Goal: Find specific page/section: Find specific page/section

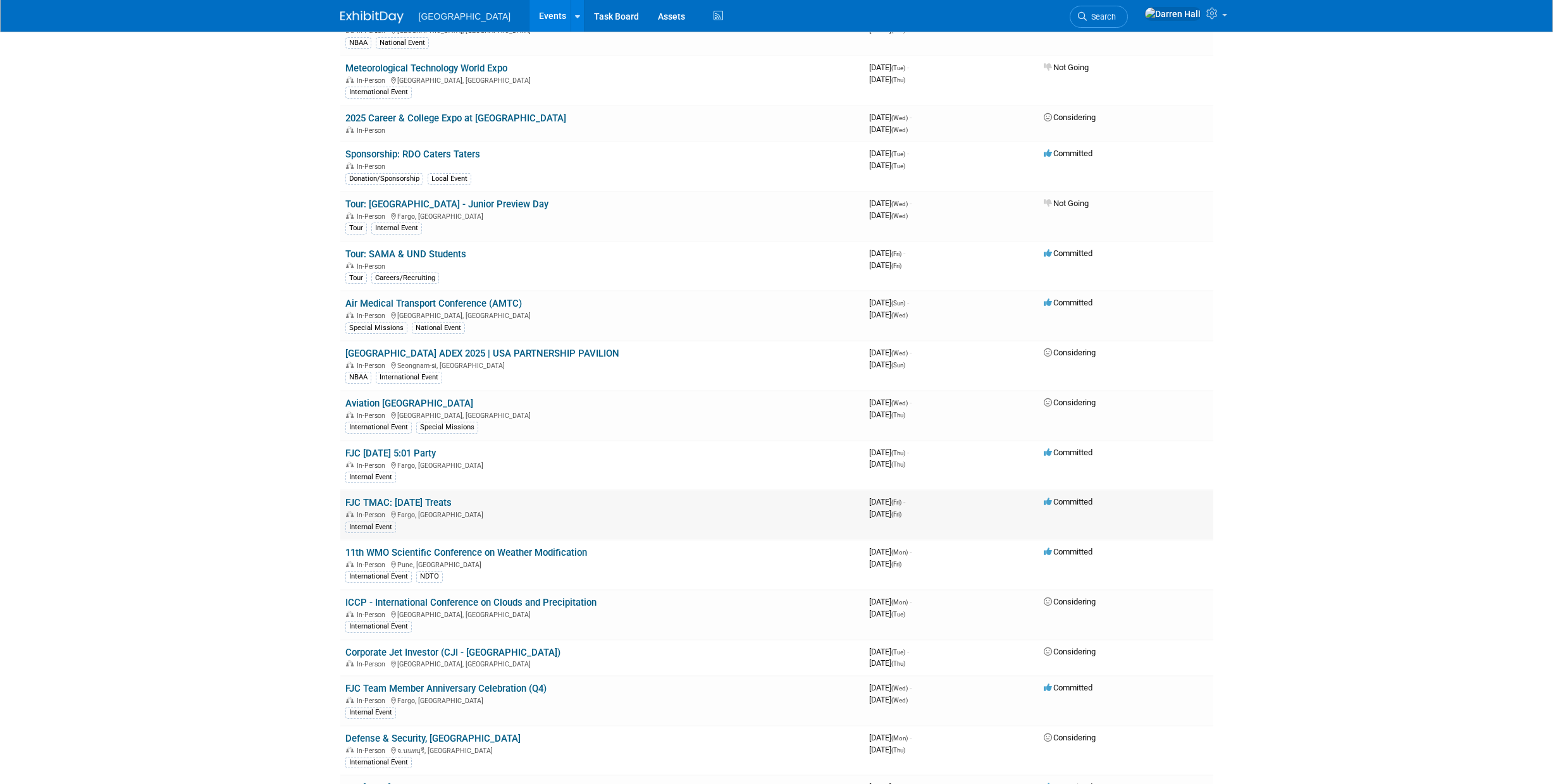
scroll to position [318, 0]
click at [469, 548] on link "11th WMO Scientific Conference on Weather Modification" at bounding box center [466, 551] width 242 height 11
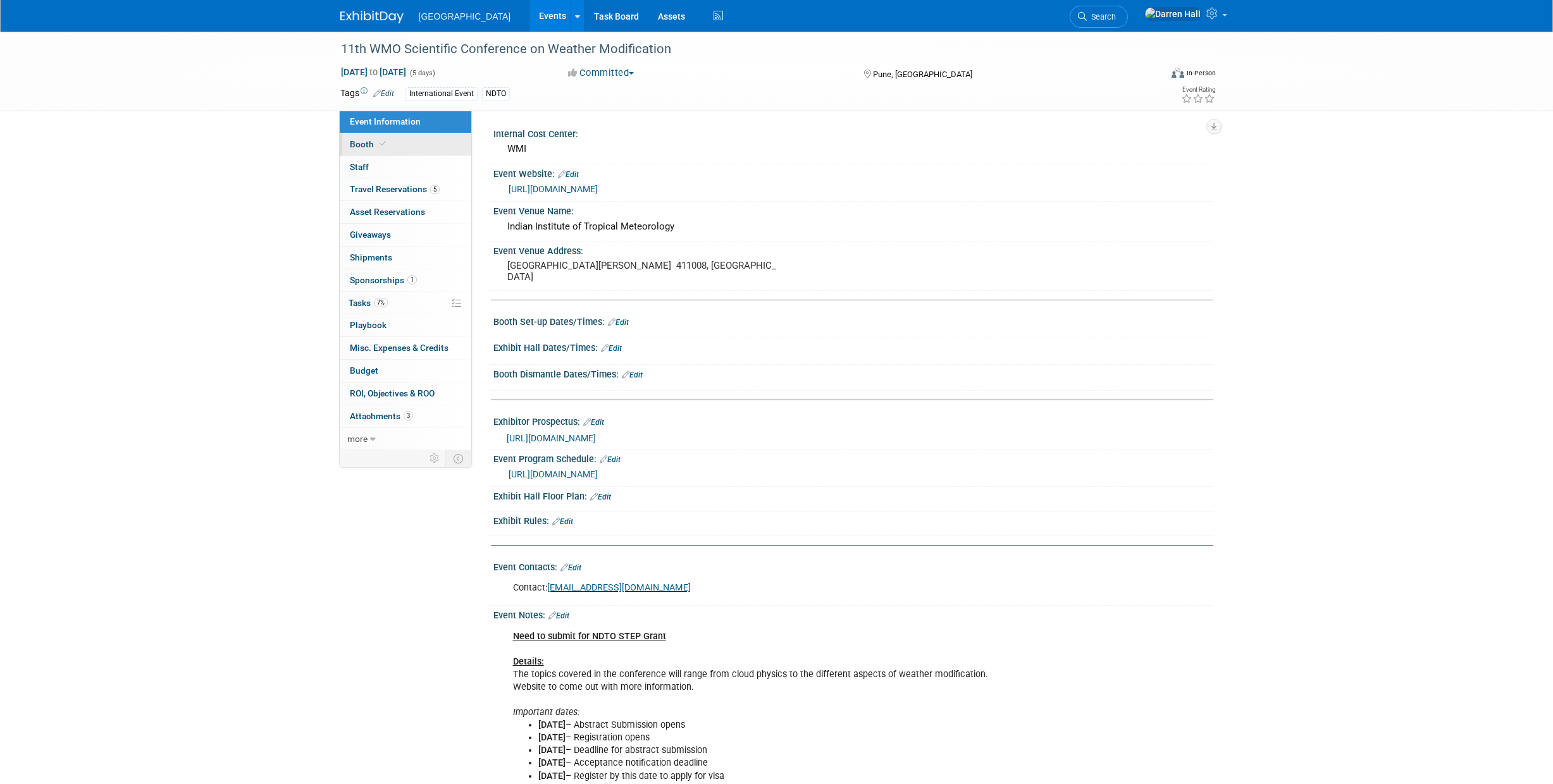
click at [353, 140] on span "Booth" at bounding box center [369, 144] width 39 height 10
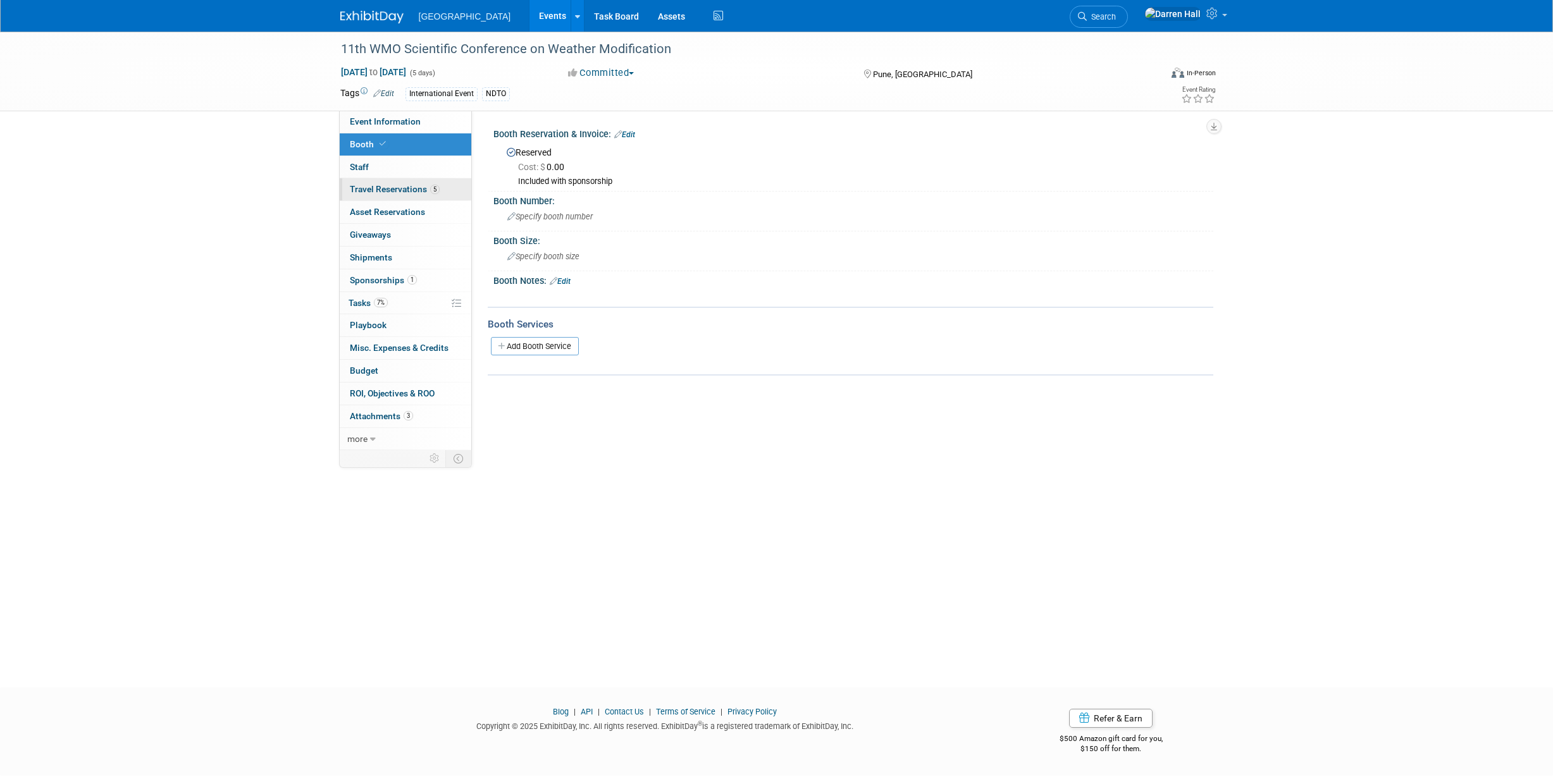
click at [372, 189] on span "Travel Reservations 5" at bounding box center [394, 189] width 90 height 10
